Goal: Entertainment & Leisure: Browse casually

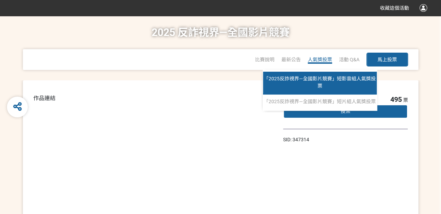
click at [323, 79] on span "「2025反詐視界—全國影片競賽」短影音組人氣獎投票" at bounding box center [320, 82] width 112 height 13
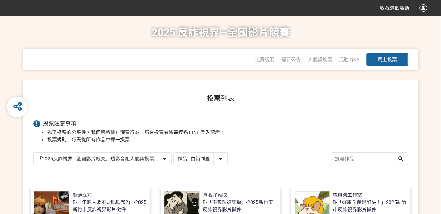
scroll to position [72, 0]
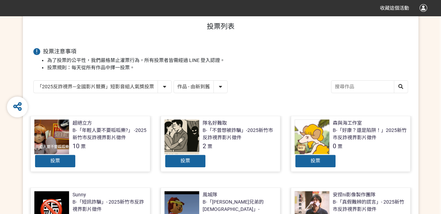
click at [204, 84] on select "作品 - 由新到舊 作品 - 由舊到新 票數 - 由多到少 票數 - 由少到多" at bounding box center [200, 87] width 53 height 12
select select "vote"
click at [174, 81] on select "作品 - 由新到舊 作品 - 由舊到新 票數 - 由多到少 票數 - 由少到多" at bounding box center [200, 87] width 53 height 12
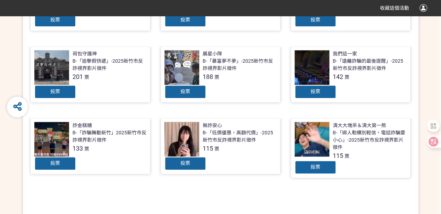
scroll to position [371, 0]
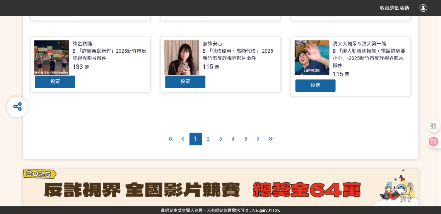
click at [318, 61] on div at bounding box center [312, 57] width 35 height 35
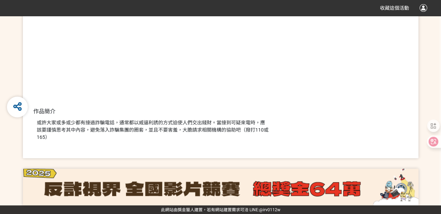
scroll to position [60, 0]
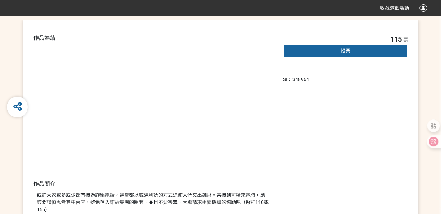
select select "vote"
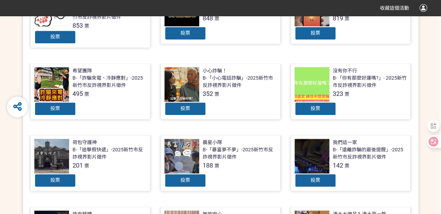
scroll to position [154, 0]
